Goal: Transaction & Acquisition: Purchase product/service

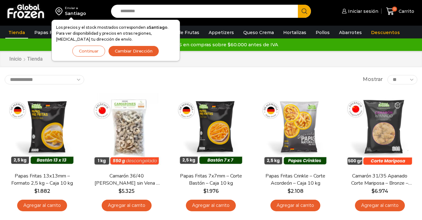
click at [79, 51] on button "Continuar" at bounding box center [88, 51] width 33 height 11
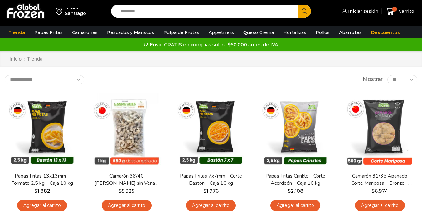
click at [134, 9] on input "Search input" at bounding box center [206, 11] width 178 height 13
type input "****"
click at [298, 5] on button "Search" at bounding box center [304, 11] width 13 height 13
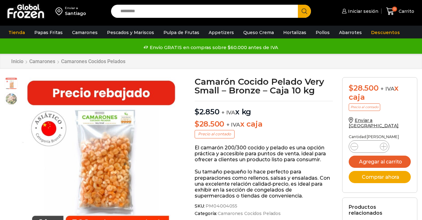
click at [114, 155] on img "1 / 2" at bounding box center [101, 157] width 161 height 161
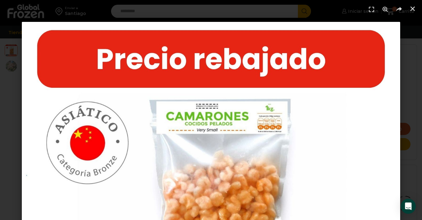
scroll to position [82, 0]
click at [413, 10] on icon "Cerrar (Esc)" at bounding box center [413, 9] width 6 height 6
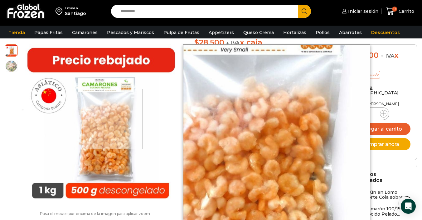
click at [113, 119] on div at bounding box center [113, 119] width 60 height 60
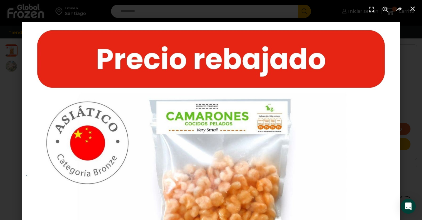
drag, startPoint x: 413, startPoint y: 7, endPoint x: 387, endPoint y: 2, distance: 27.1
click at [414, 7] on use "Cerrar (Esc)" at bounding box center [413, 9] width 4 height 4
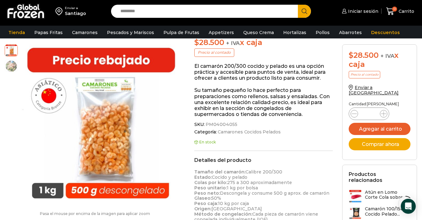
click at [150, 12] on input "Search input" at bounding box center [206, 11] width 178 height 13
type input "*"
click at [298, 5] on button "Search" at bounding box center [304, 11] width 13 height 13
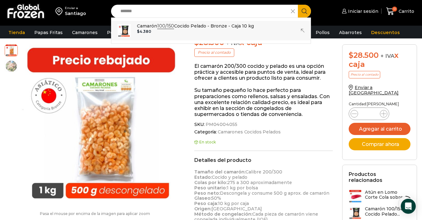
click at [153, 27] on p "Camarón 100/150 Cocido Pelado - Bronze - Caja 10 kg" at bounding box center [195, 25] width 117 height 7
type input "**********"
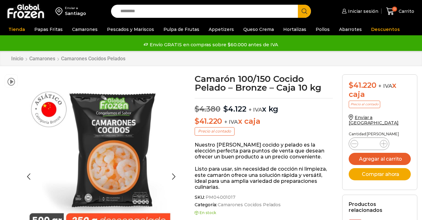
scroll to position [65, 0]
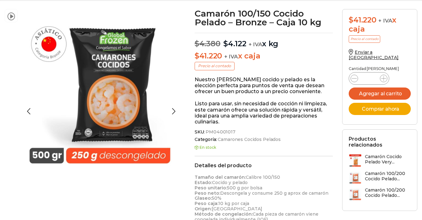
click at [118, 90] on img at bounding box center [101, 89] width 161 height 161
